Goal: Information Seeking & Learning: Learn about a topic

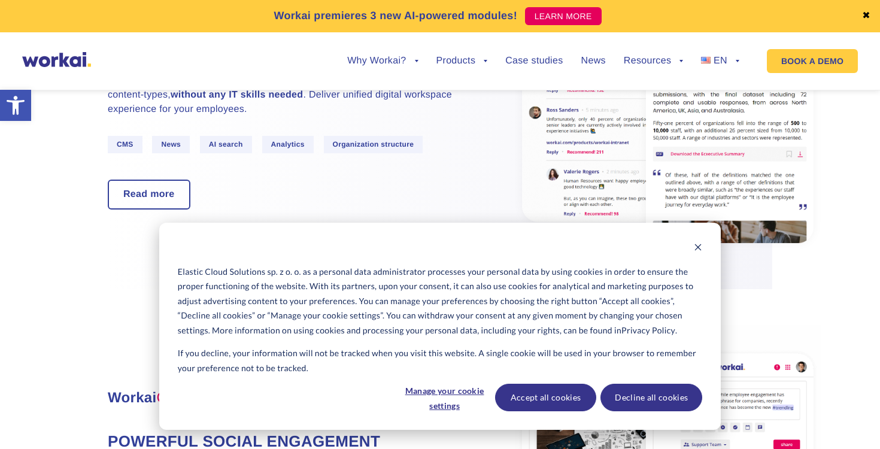
scroll to position [937, 0]
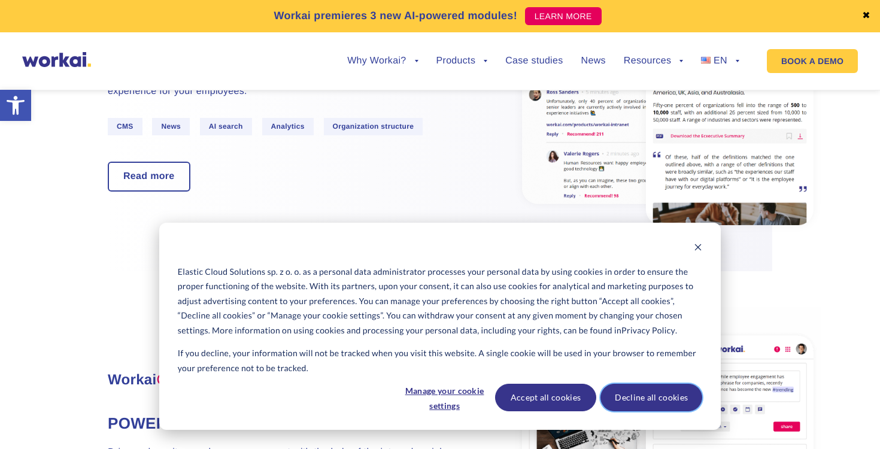
click at [630, 405] on button "Decline all cookies" at bounding box center [652, 398] width 102 height 28
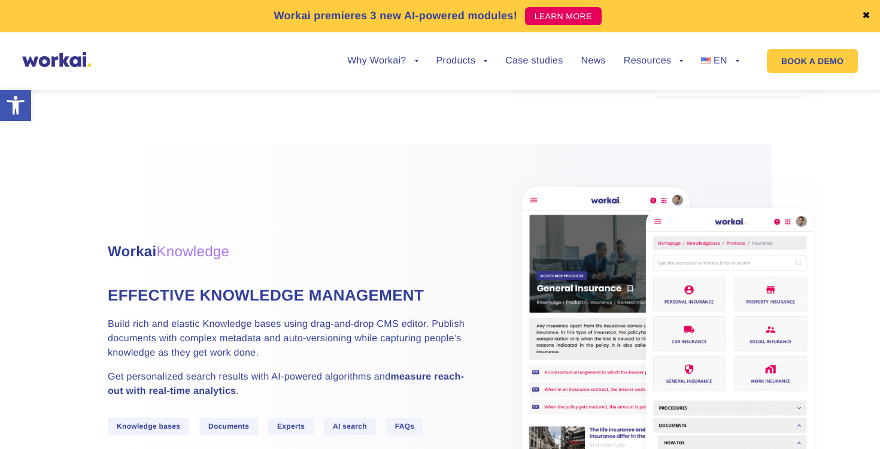
scroll to position [1518, 0]
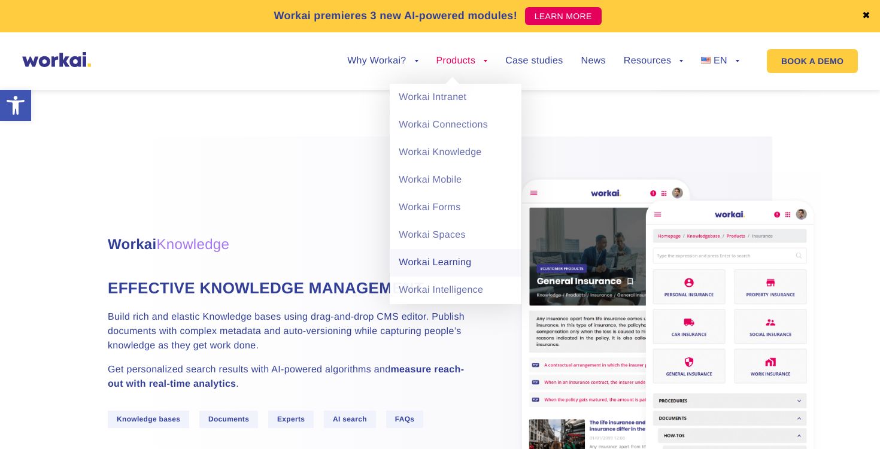
click at [450, 255] on link "Workai Learning" at bounding box center [456, 263] width 132 height 28
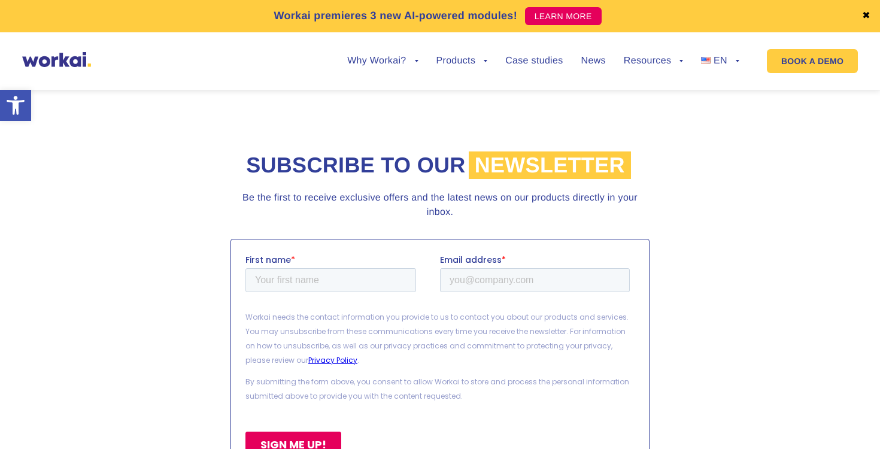
scroll to position [5949, 0]
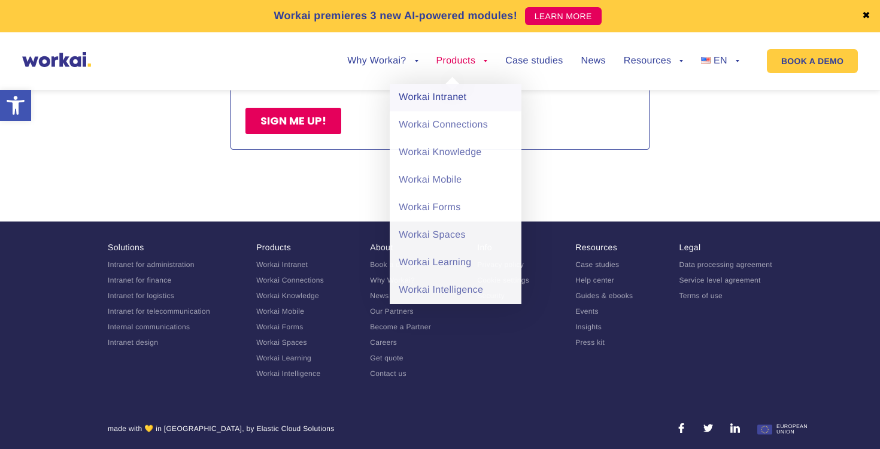
click at [440, 94] on link "Workai Intranet" at bounding box center [456, 98] width 132 height 28
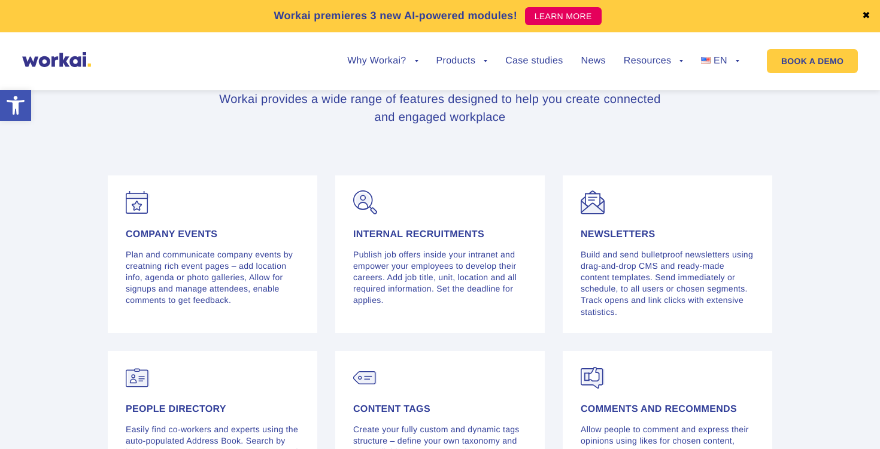
scroll to position [2271, 0]
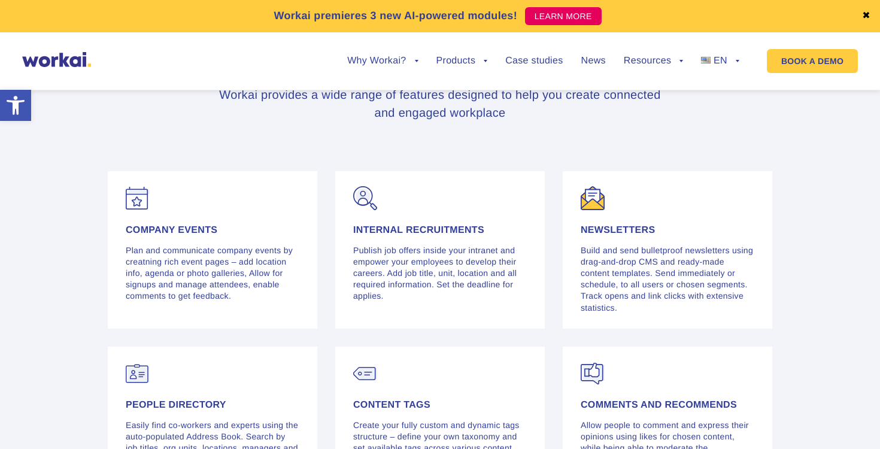
click at [632, 226] on h4 "Newsletters" at bounding box center [668, 231] width 174 height 10
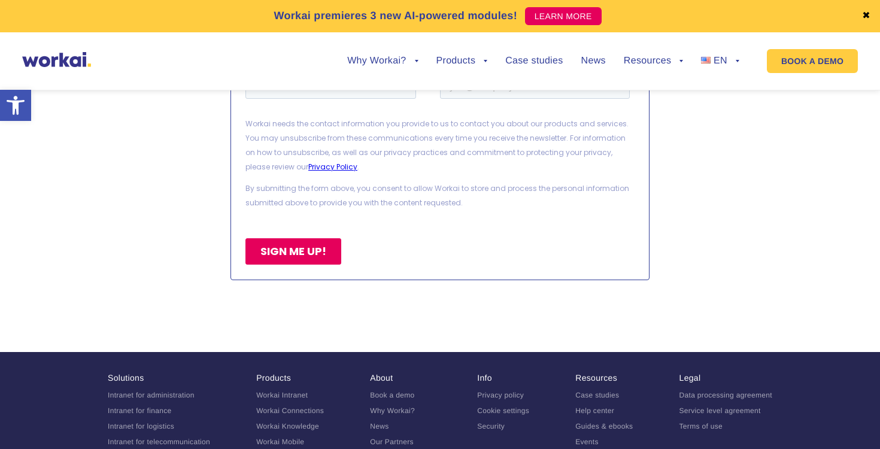
scroll to position [5634, 0]
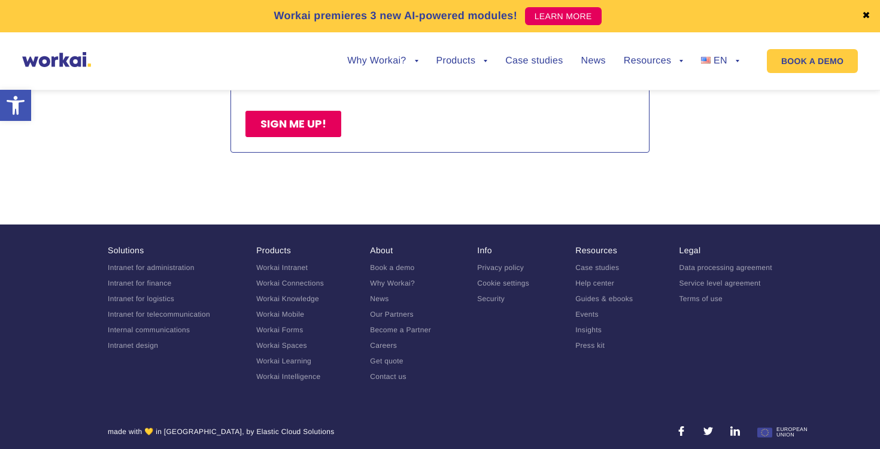
click at [395, 279] on link "Why Workai?" at bounding box center [392, 283] width 45 height 8
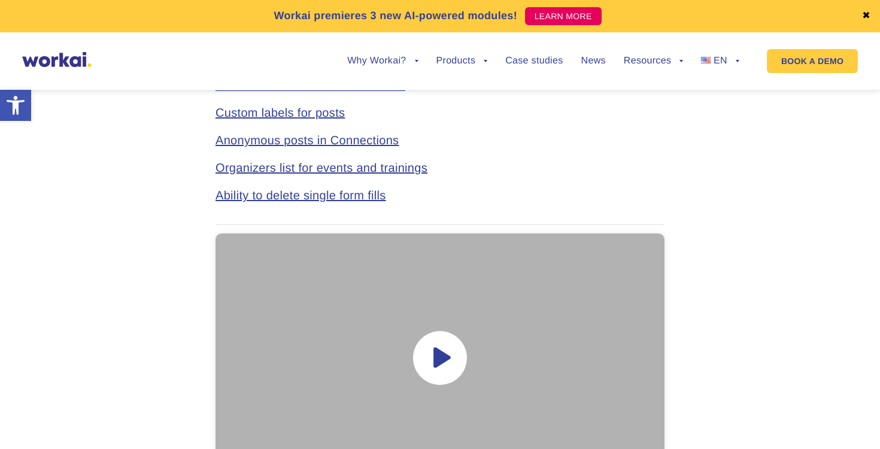
scroll to position [990, 0]
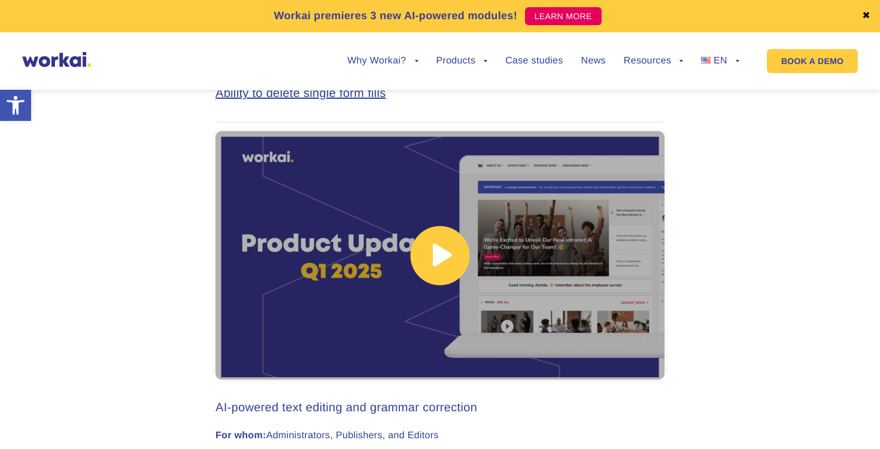
click at [528, 249] on link at bounding box center [440, 255] width 449 height 249
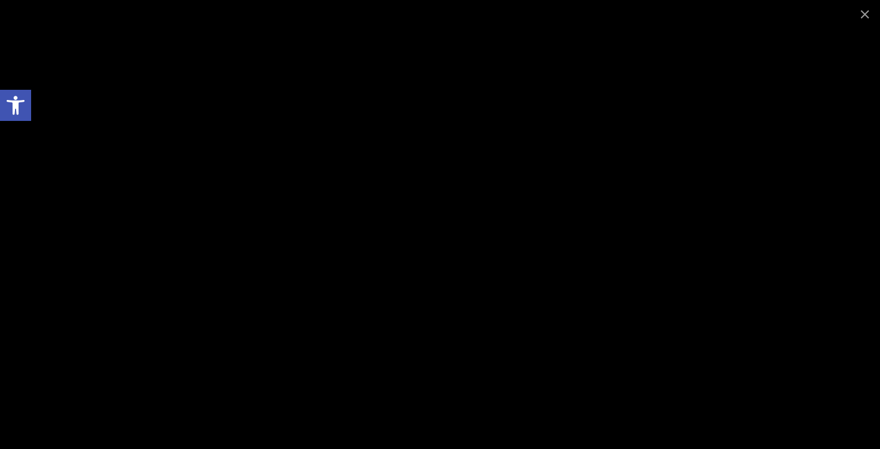
click at [861, 237] on div at bounding box center [440, 224] width 880 height 449
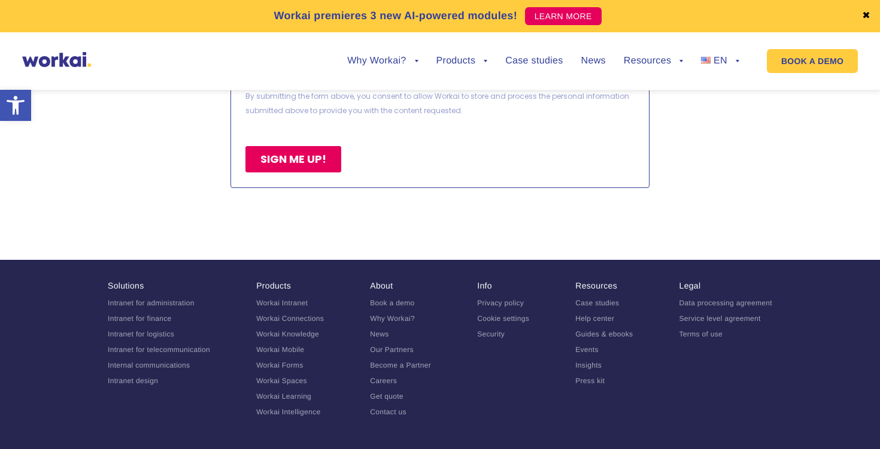
scroll to position [2913, 0]
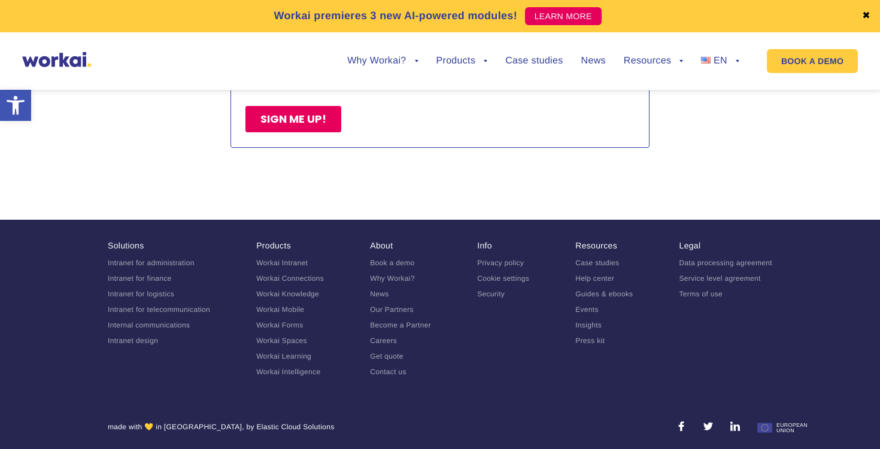
click at [389, 261] on link "Book a demo" at bounding box center [392, 263] width 44 height 8
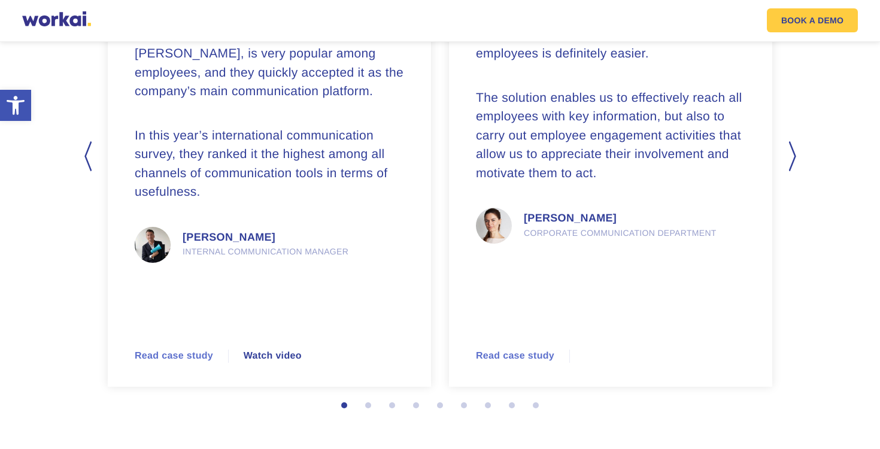
scroll to position [3408, 0]
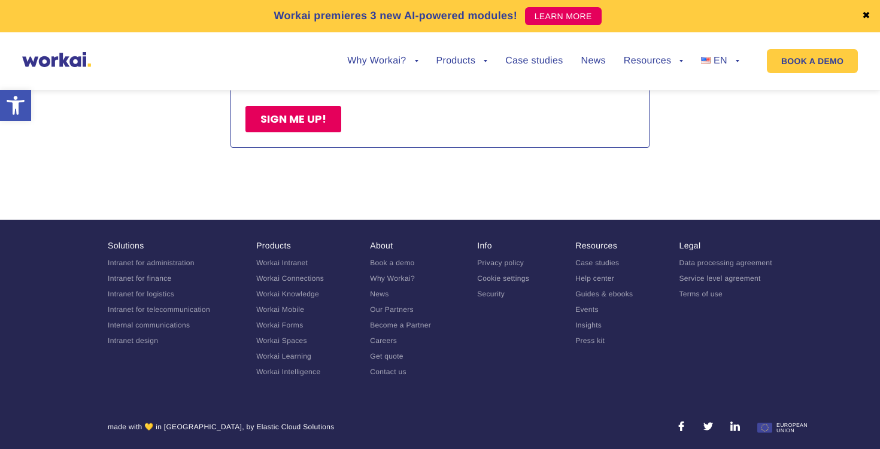
click at [381, 242] on link "About" at bounding box center [381, 246] width 23 height 10
click at [547, 62] on link "Case studies" at bounding box center [535, 61] width 58 height 10
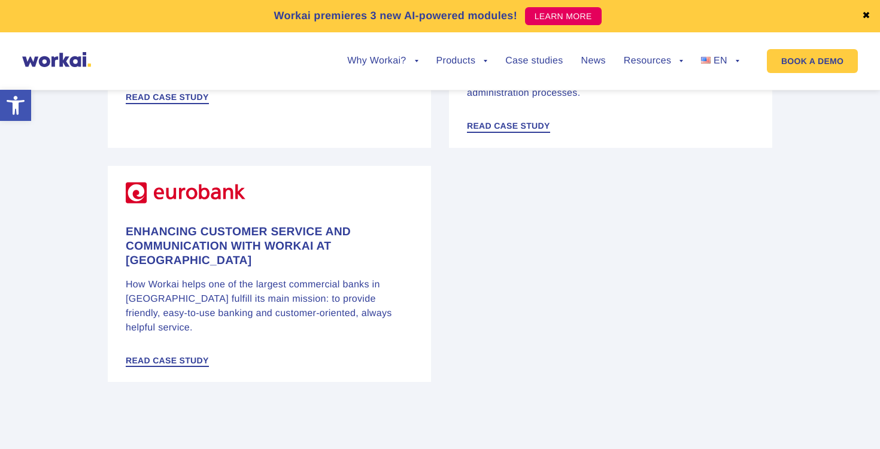
scroll to position [2294, 0]
